Goal: Navigation & Orientation: Understand site structure

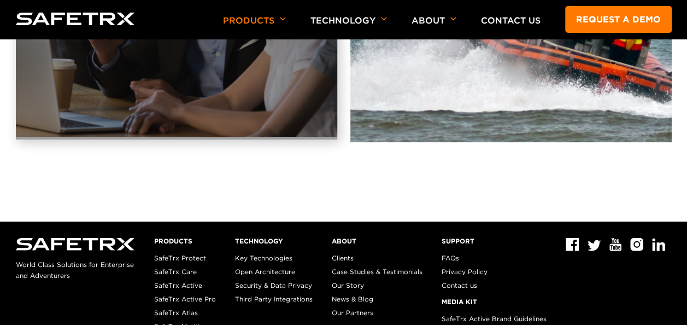
scroll to position [3419, 0]
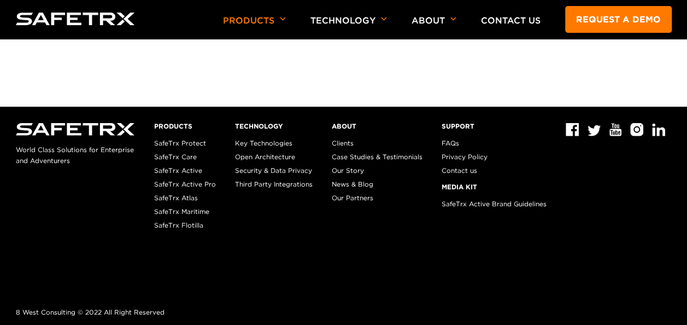
click at [177, 142] on link "SafeTrx Protect" at bounding box center [180, 143] width 52 height 8
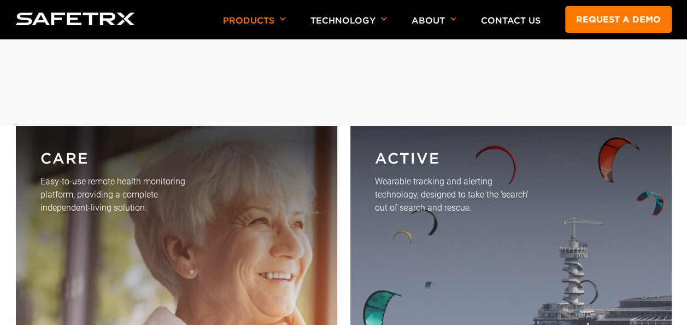
scroll to position [2678, 0]
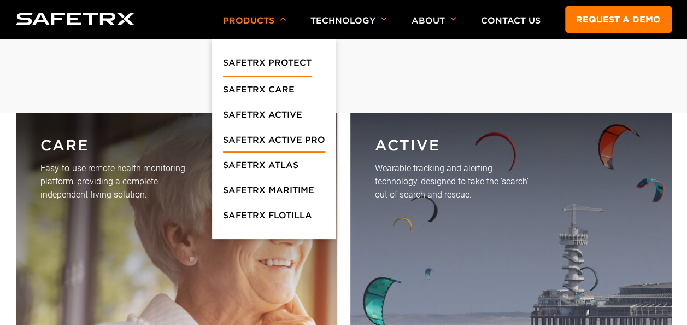
click at [264, 137] on link "SafeTrx Active Pro" at bounding box center [274, 143] width 102 height 20
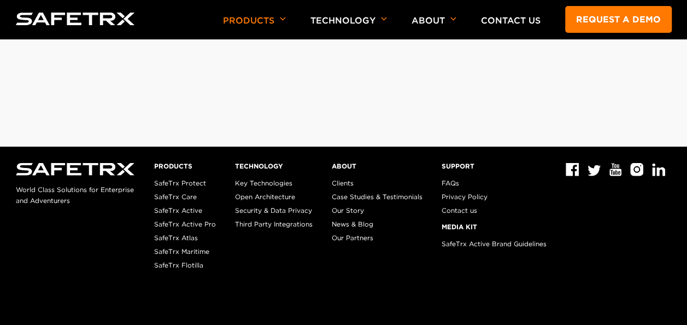
scroll to position [3279, 0]
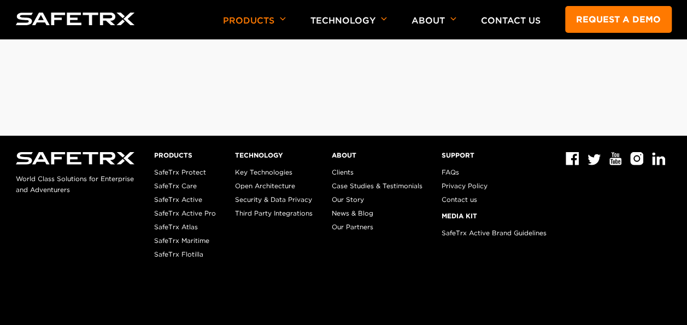
click at [157, 238] on link "SafeTrx Maritime" at bounding box center [181, 240] width 55 height 8
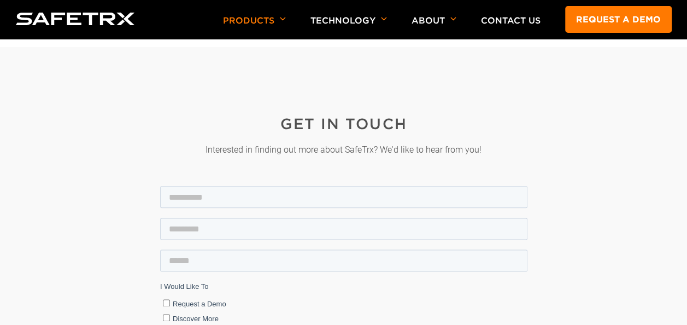
scroll to position [2842, 0]
